Goal: Task Accomplishment & Management: Manage account settings

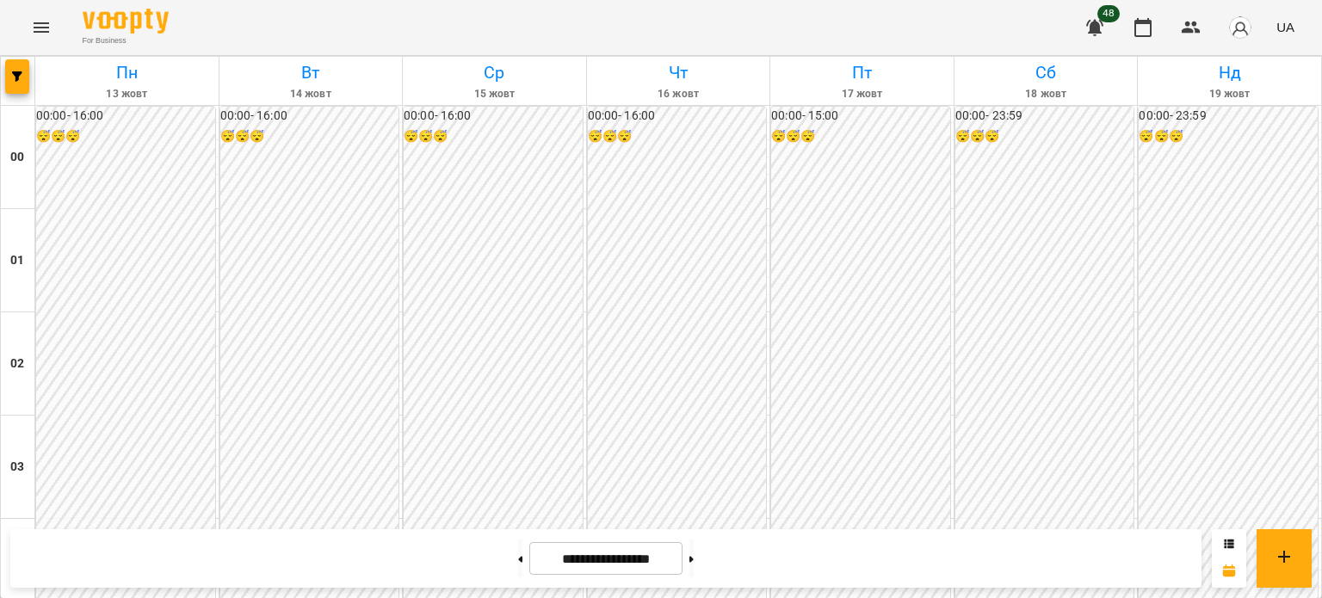
scroll to position [1635, 0]
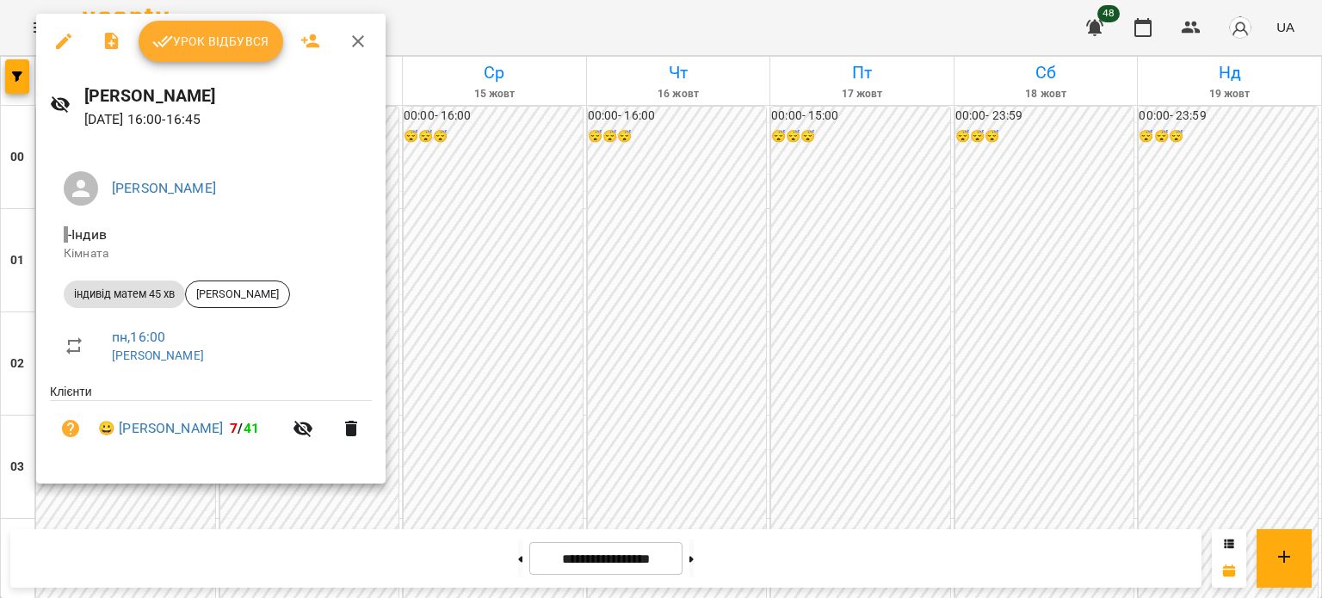
click at [230, 44] on span "Урок відбувся" at bounding box center [210, 41] width 117 height 21
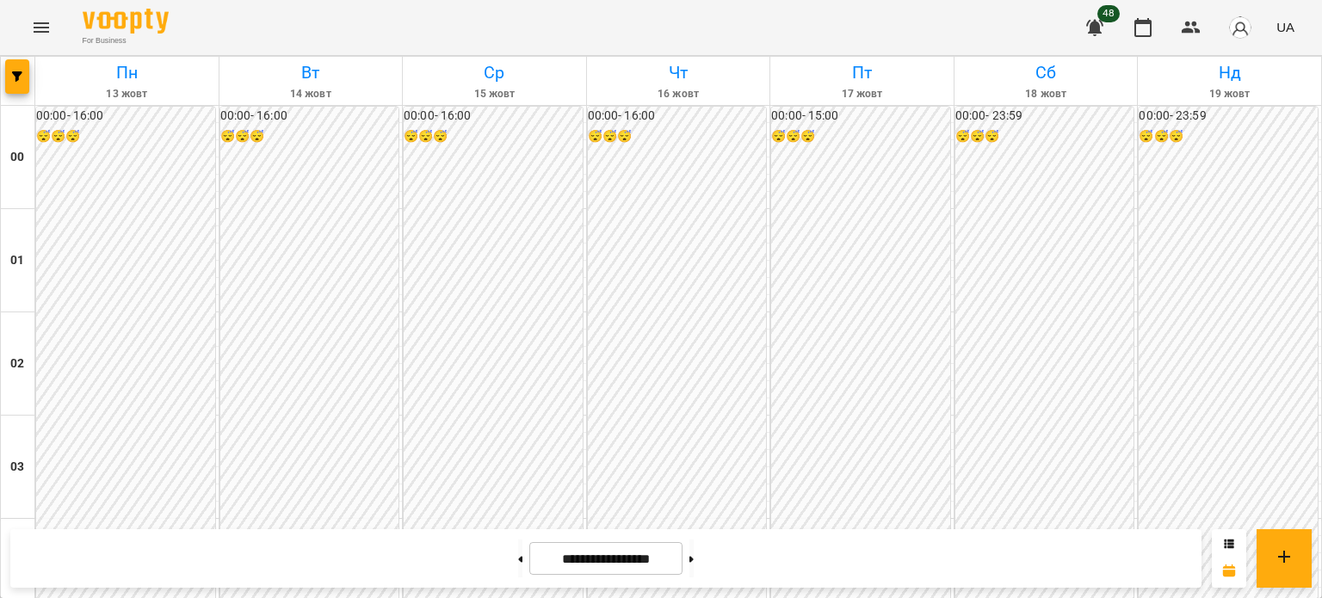
scroll to position [1635, 0]
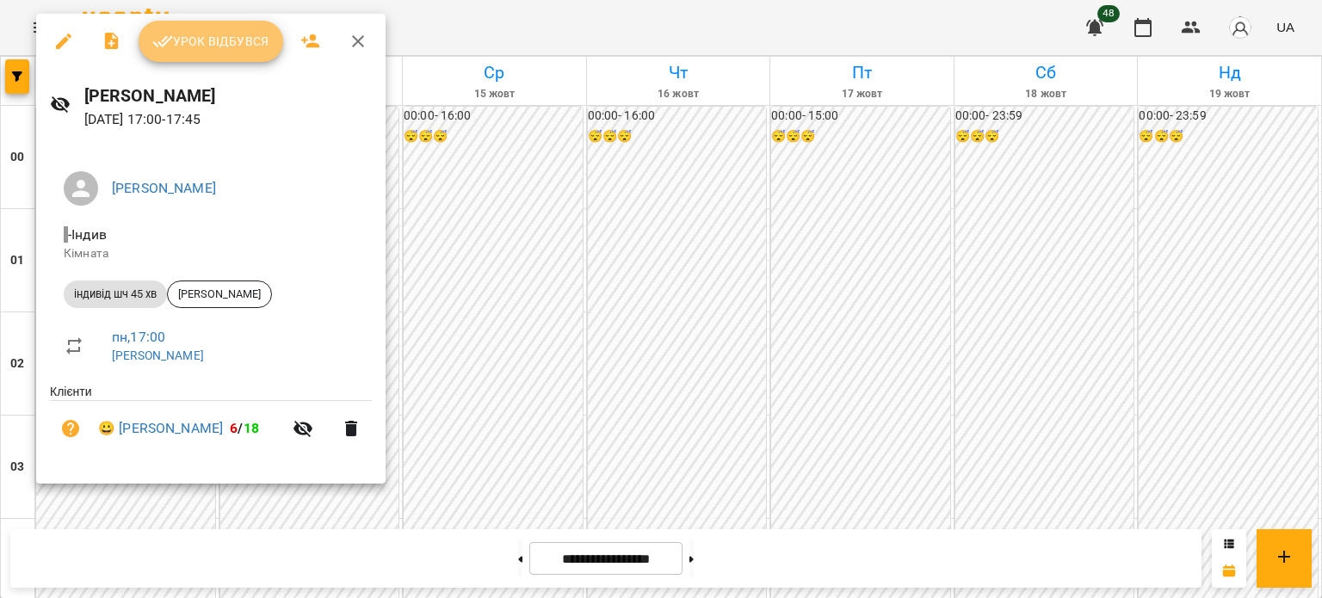
click at [196, 35] on span "Урок відбувся" at bounding box center [210, 41] width 117 height 21
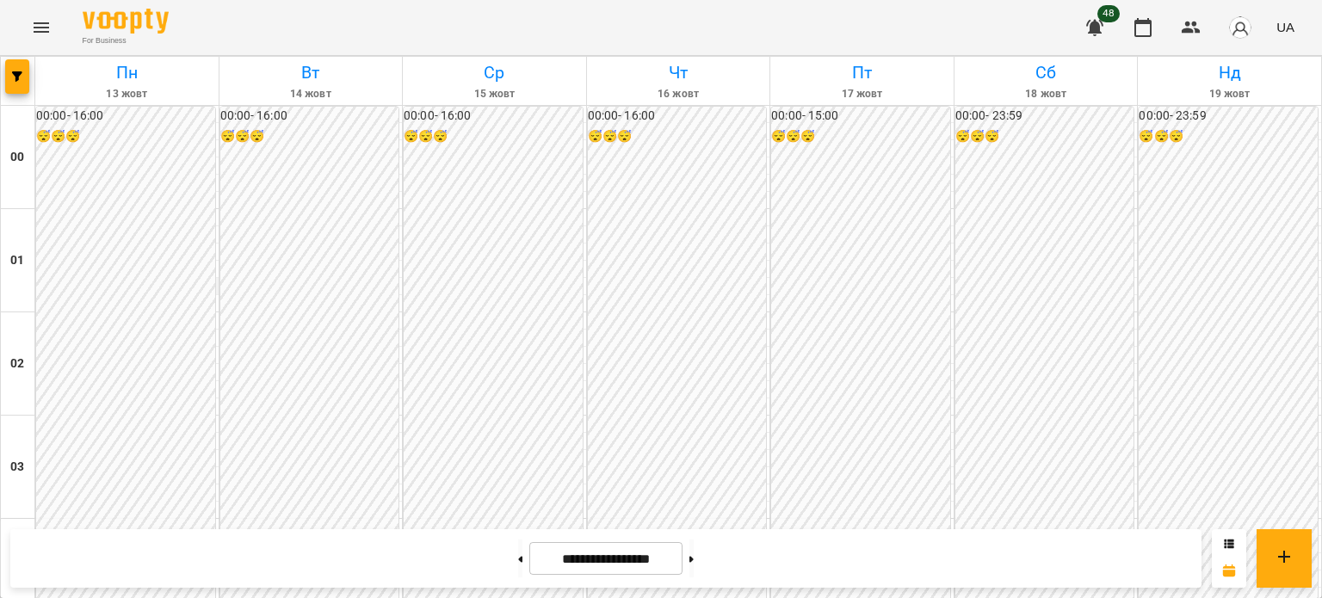
scroll to position [1721, 0]
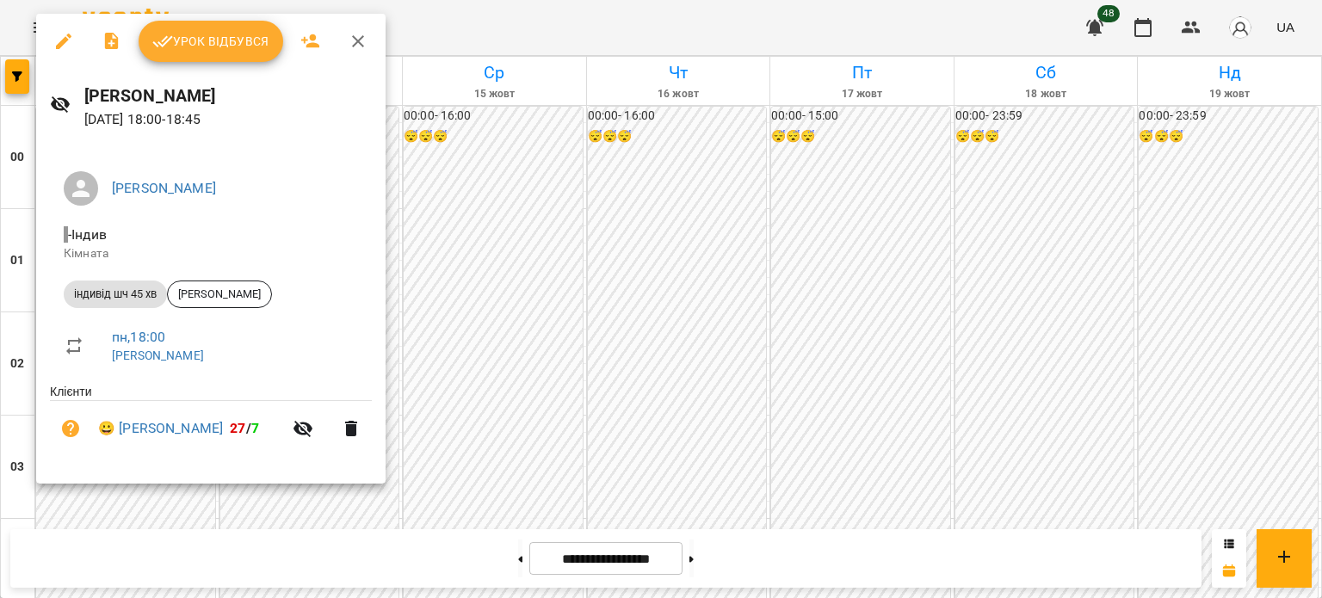
click at [187, 62] on div "Урок відбувся" at bounding box center [210, 41] width 349 height 55
click at [206, 34] on span "Урок відбувся" at bounding box center [210, 41] width 117 height 21
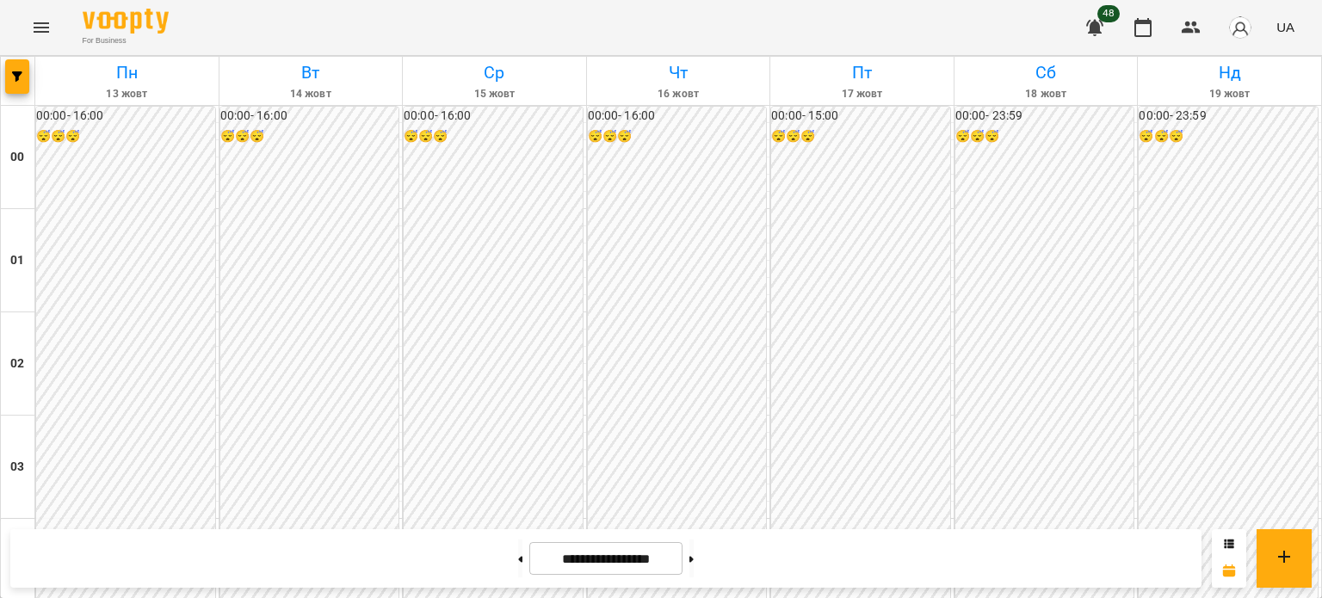
scroll to position [1804, 0]
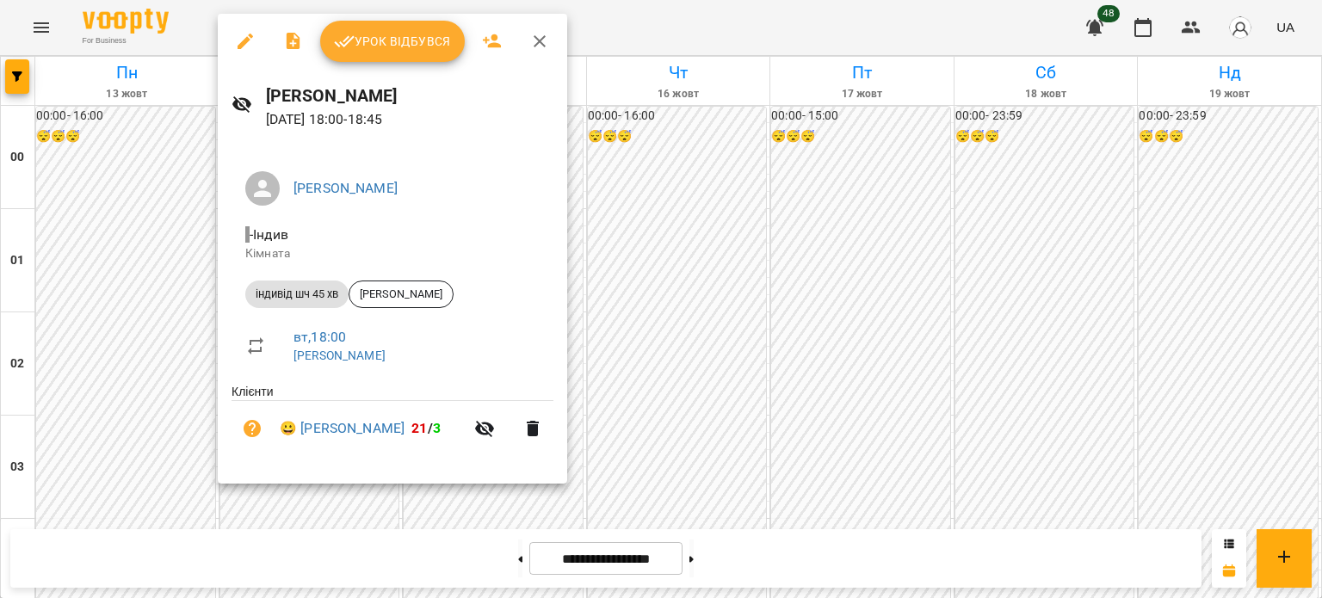
click at [102, 199] on div at bounding box center [661, 299] width 1322 height 598
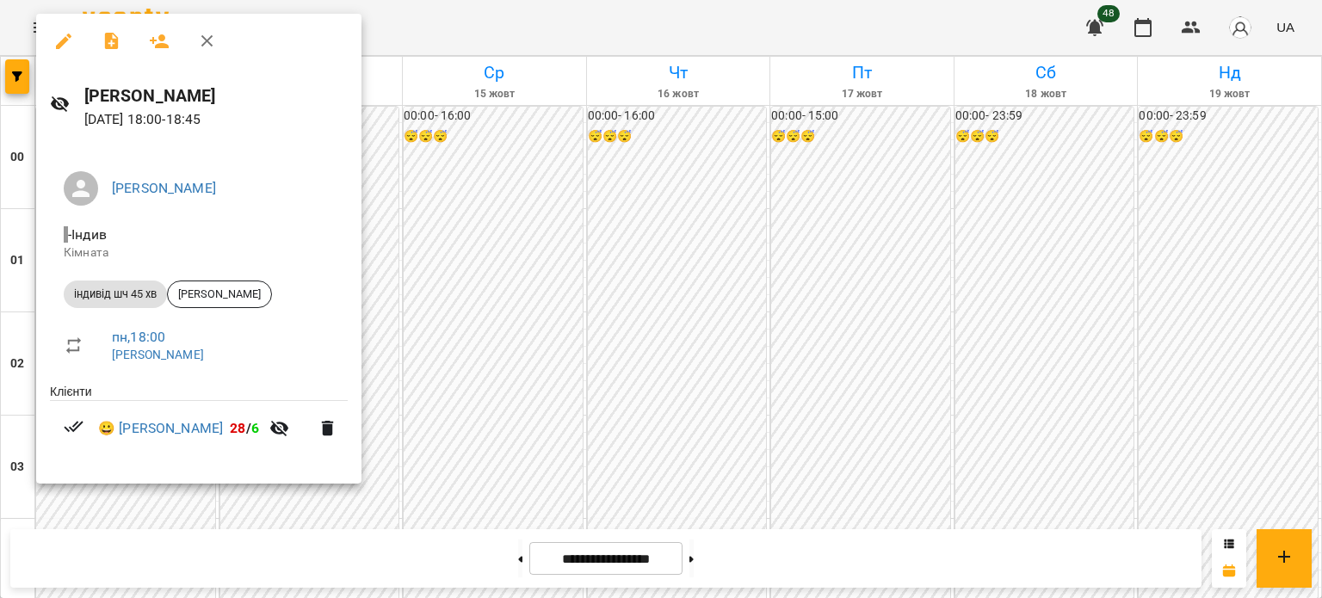
click at [644, 429] on div at bounding box center [661, 299] width 1322 height 598
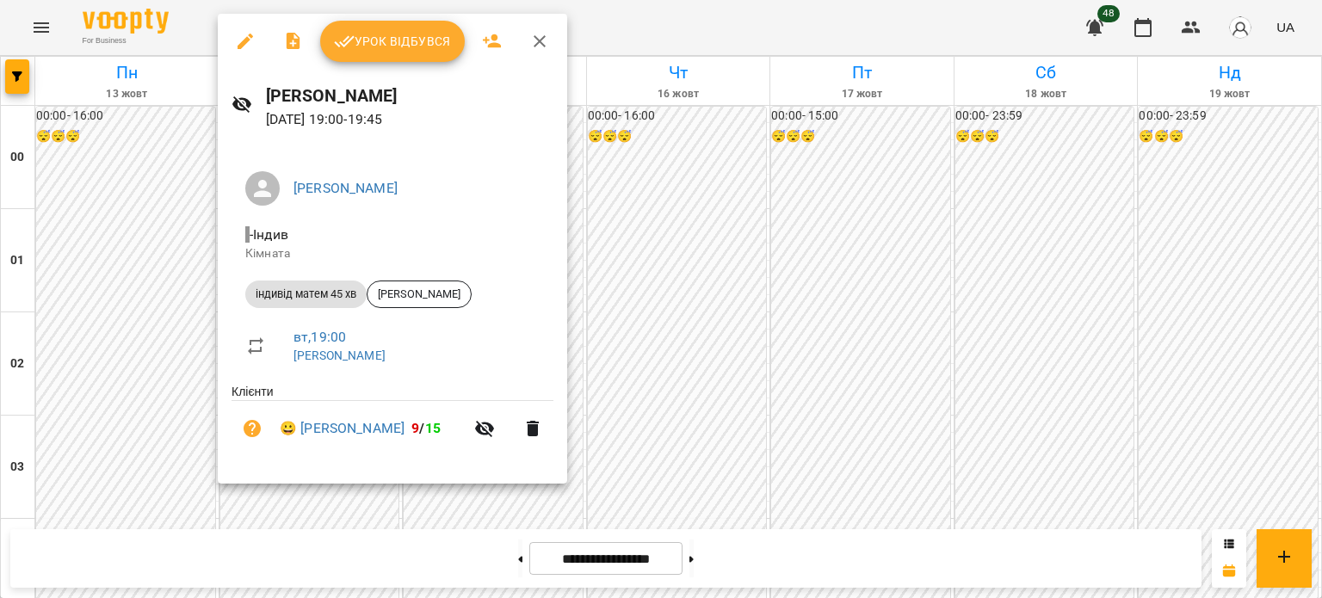
click at [679, 436] on div at bounding box center [661, 299] width 1322 height 598
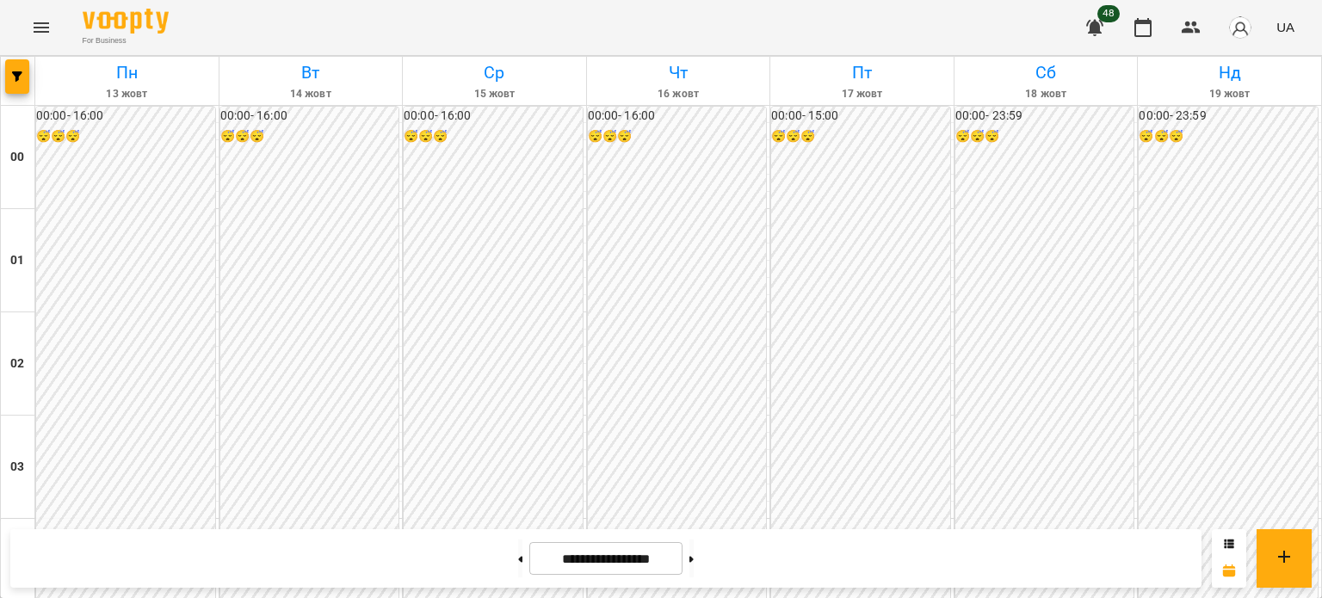
scroll to position [1632, 0]
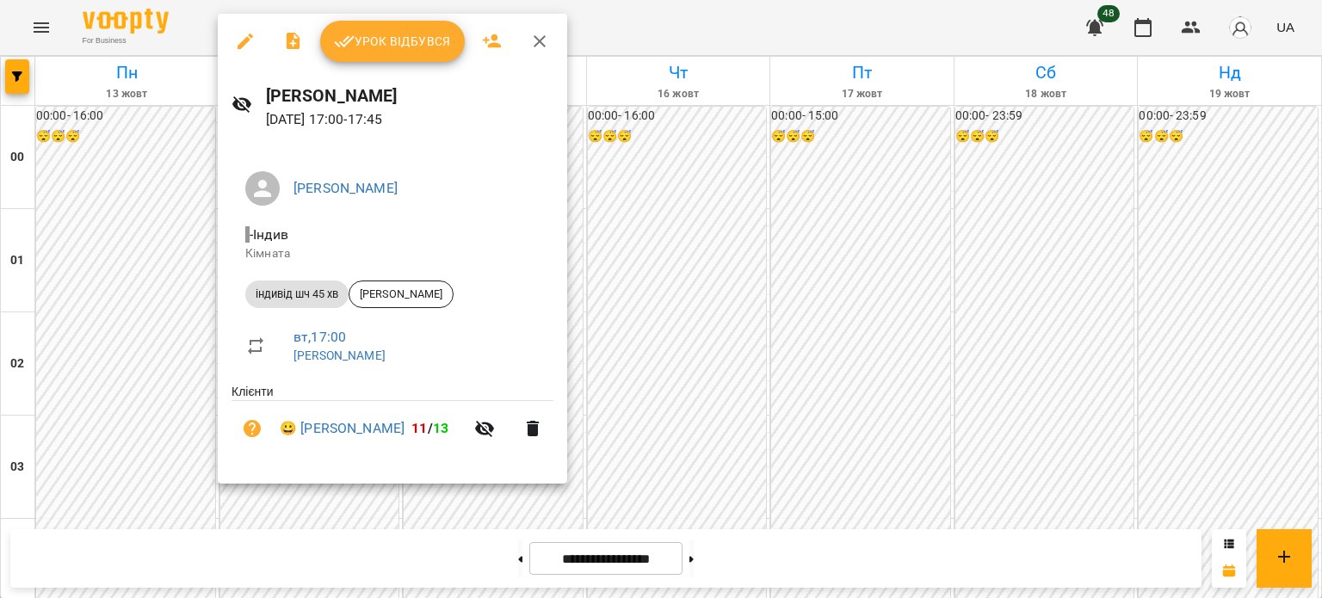
click at [651, 230] on div at bounding box center [661, 299] width 1322 height 598
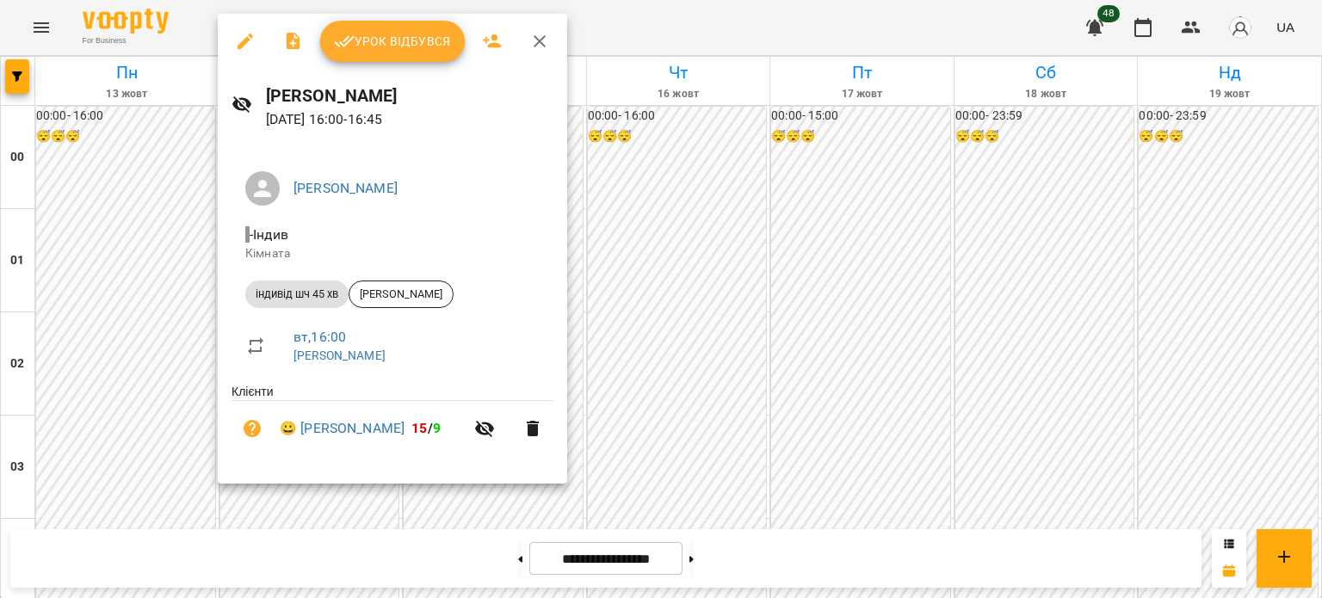
click at [625, 231] on div at bounding box center [661, 299] width 1322 height 598
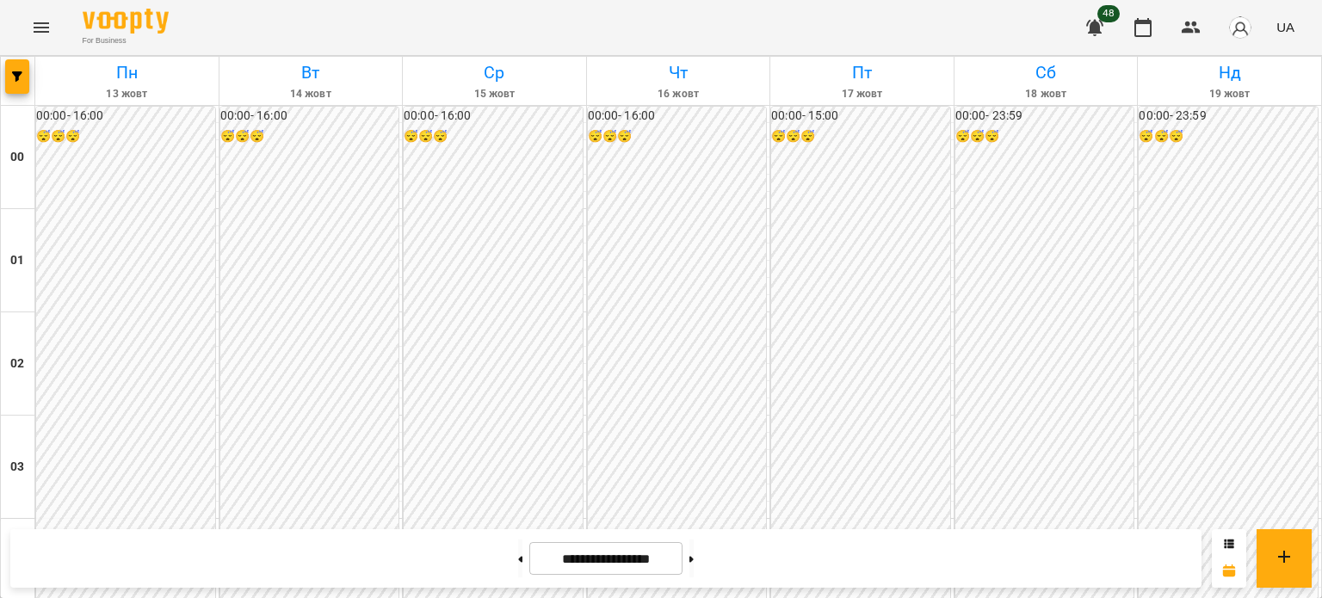
scroll to position [1804, 0]
